Goal: Check status: Check status

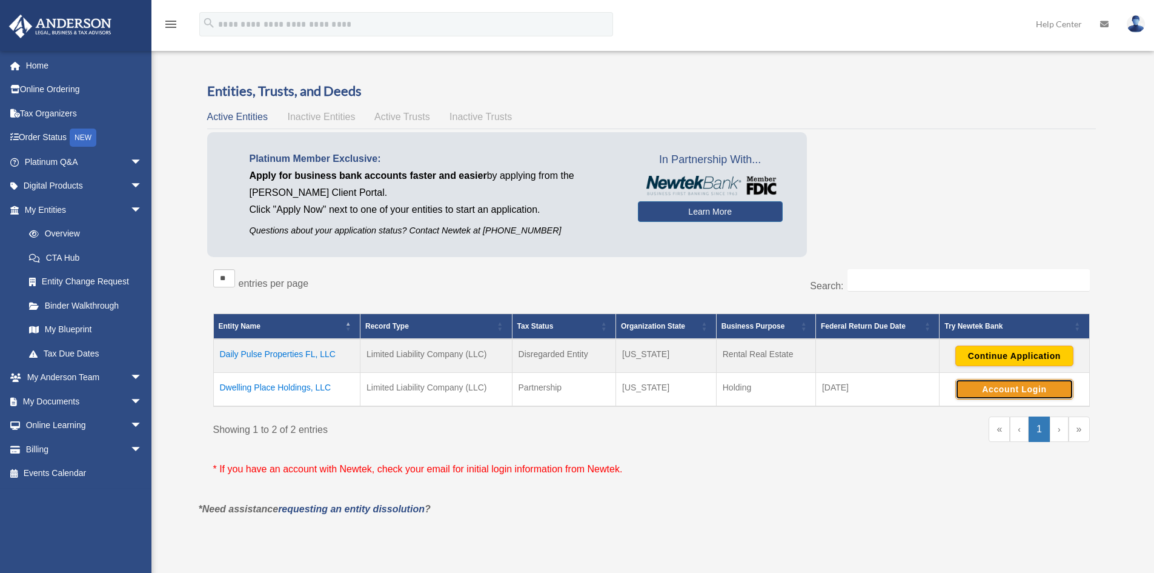
click at [1007, 386] on button "Account Login" at bounding box center [1015, 389] width 118 height 21
click at [44, 208] on link "My Entities arrow_drop_down" at bounding box center [84, 210] width 152 height 24
click at [291, 385] on td "Dwelling Place Holdings, LLC" at bounding box center [286, 390] width 147 height 34
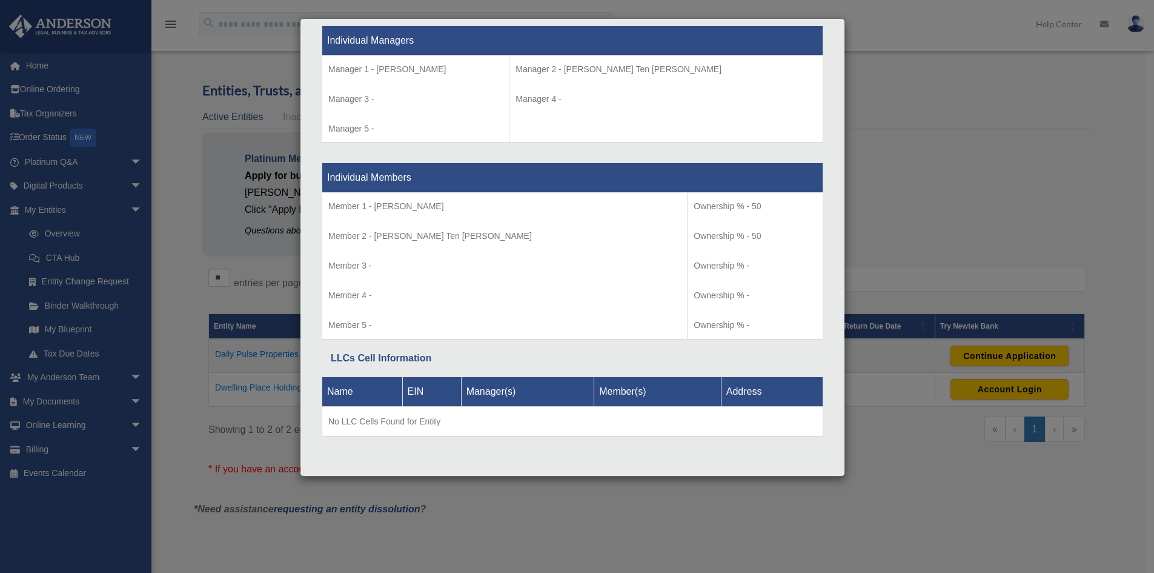
scroll to position [1141, 0]
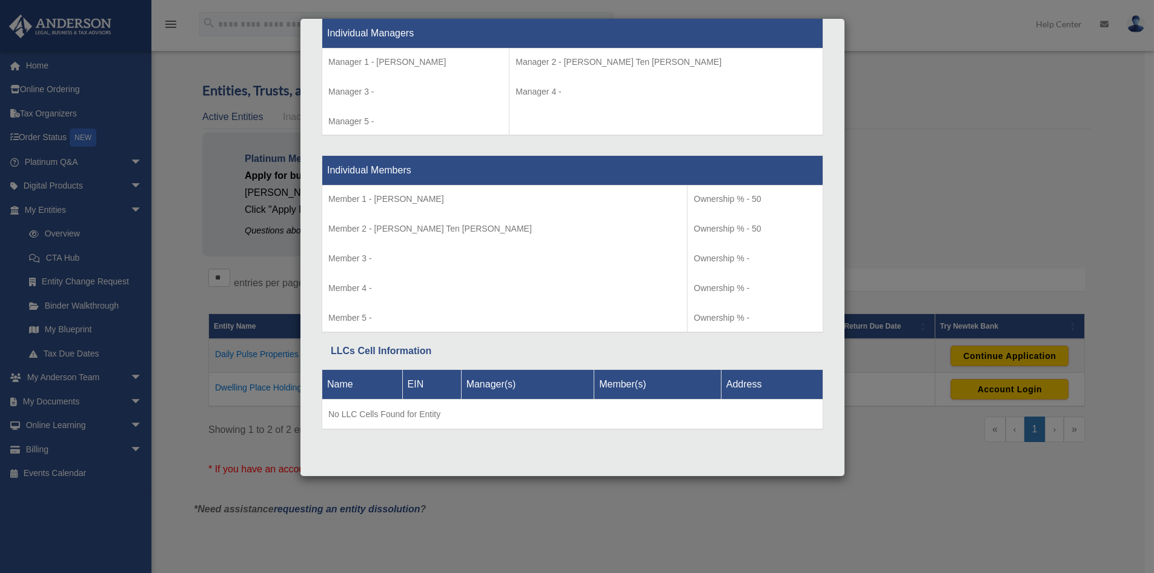
click at [901, 122] on div "Details × Articles Sent Organizational Date" at bounding box center [577, 286] width 1154 height 573
